Goal: Task Accomplishment & Management: Use online tool/utility

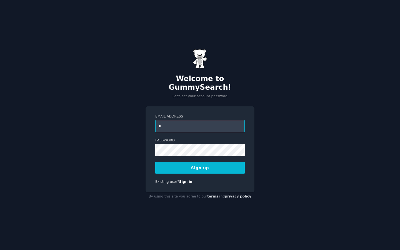
type input "**********"
click at [193, 166] on button "Sign up" at bounding box center [199, 168] width 89 height 12
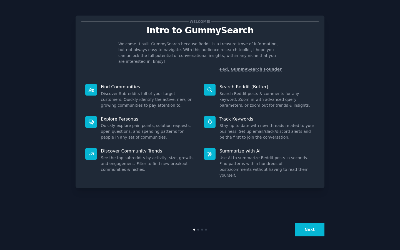
click at [311, 221] on div "Next" at bounding box center [199, 229] width 249 height 26
click at [310, 229] on button "Next" at bounding box center [309, 230] width 30 height 14
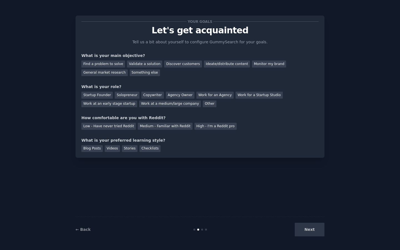
click at [310, 229] on div "Next" at bounding box center [282, 230] width 83 height 14
click at [312, 231] on div "Next" at bounding box center [282, 230] width 83 height 14
click at [203, 103] on div "Other" at bounding box center [210, 103] width 14 height 7
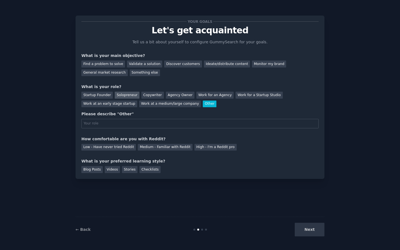
click at [128, 94] on div "Solopreneur" at bounding box center [127, 95] width 24 height 7
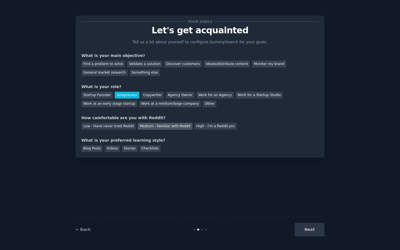
click at [175, 125] on div "Medium - Familiar with Reddit" at bounding box center [165, 126] width 54 height 7
click at [89, 148] on div "Blog Posts" at bounding box center [91, 148] width 21 height 7
click at [182, 64] on div "Discover customers" at bounding box center [182, 63] width 37 height 7
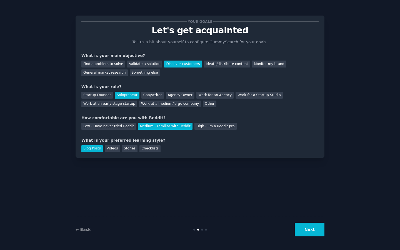
click at [299, 222] on div "← Back Next" at bounding box center [199, 229] width 249 height 26
click at [307, 231] on button "Next" at bounding box center [309, 230] width 30 height 14
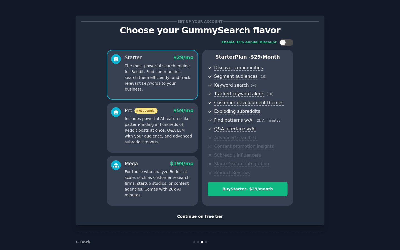
scroll to position [9, 0]
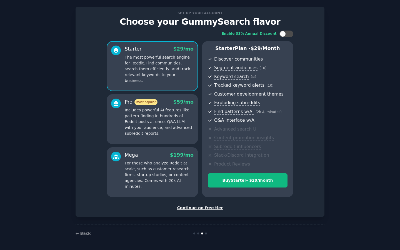
click at [205, 208] on div "Continue on free tier" at bounding box center [199, 208] width 237 height 6
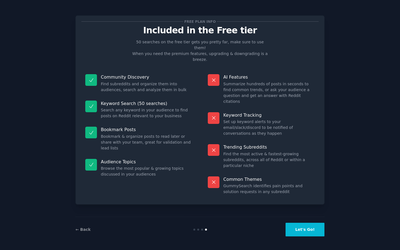
click at [303, 239] on div "← Back Let's Go!" at bounding box center [199, 229] width 249 height 26
click at [304, 234] on button "Let's Go!" at bounding box center [304, 230] width 39 height 14
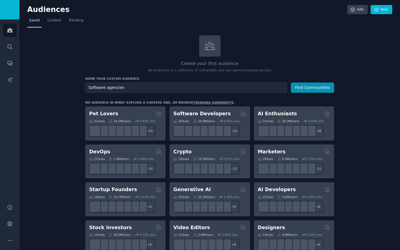
type input "Software agencies"
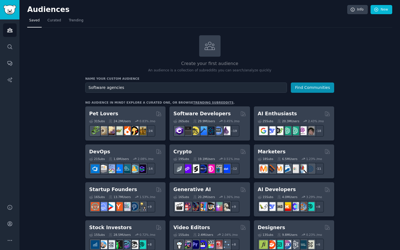
click at [291, 82] on button "Find Communities" at bounding box center [312, 87] width 43 height 10
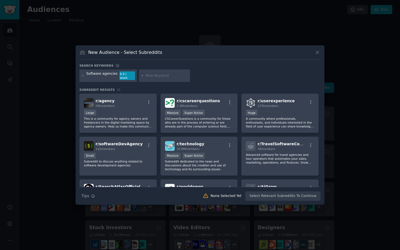
click at [317, 55] on icon at bounding box center [317, 52] width 6 height 6
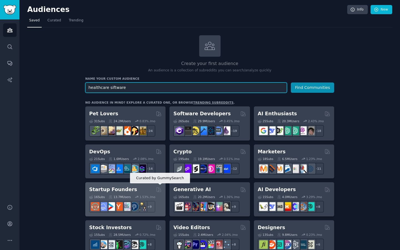
type input "healthcare siftware"
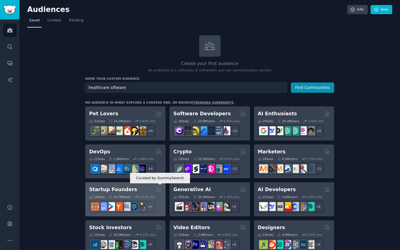
click at [160, 190] on icon at bounding box center [159, 189] width 4 height 4
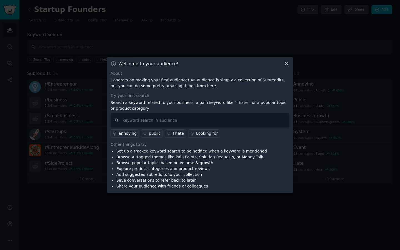
click at [287, 66] on icon at bounding box center [286, 64] width 6 height 6
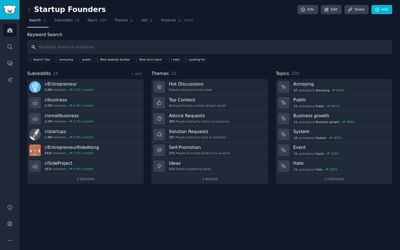
click at [115, 49] on input "text" at bounding box center [209, 47] width 365 height 14
type input "business"
type input "health care business"
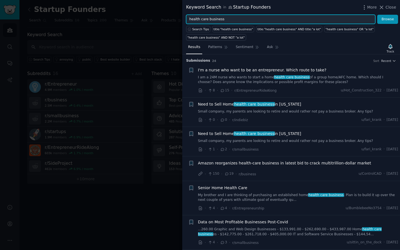
click at [235, 21] on input "health care business" at bounding box center [280, 19] width 189 height 9
type input "health care app"
click at [377, 15] on button "Browse" at bounding box center [387, 19] width 21 height 9
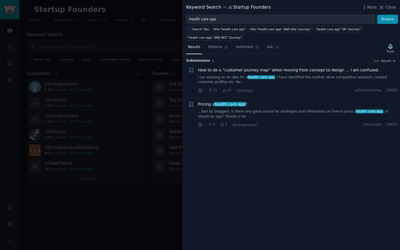
click at [162, 44] on div at bounding box center [200, 125] width 400 height 250
